Goal: Browse casually

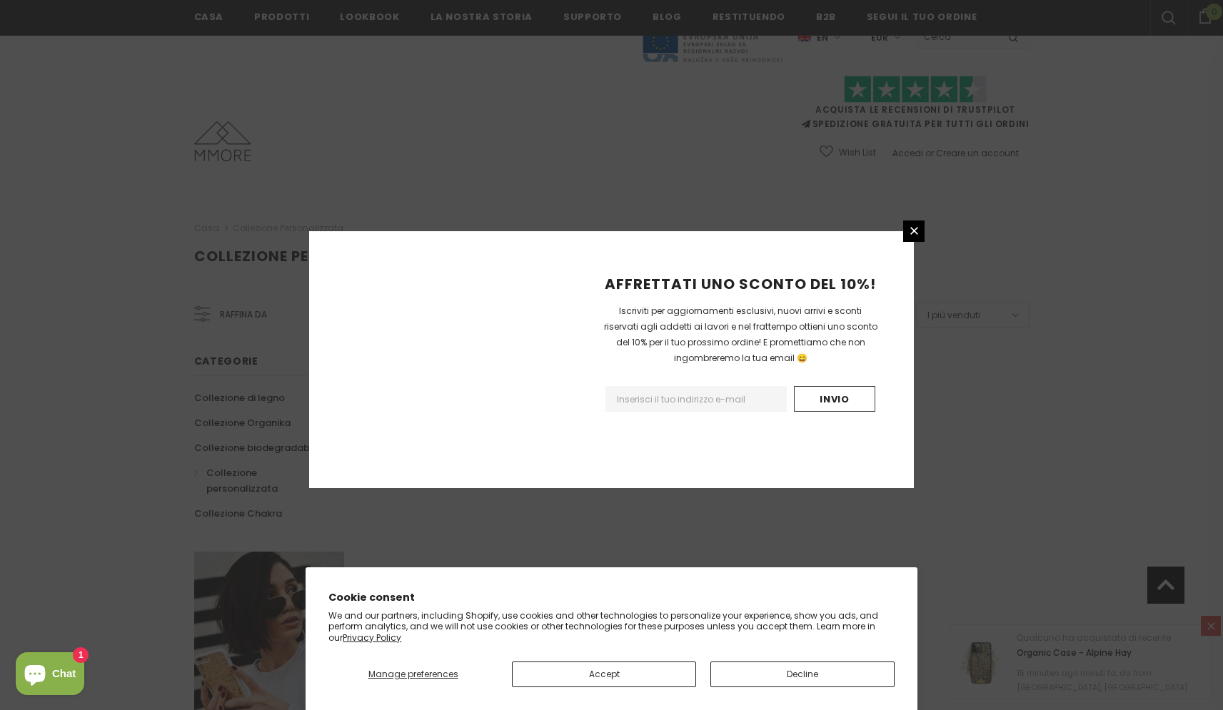
scroll to position [753, 0]
